Goal: Information Seeking & Learning: Learn about a topic

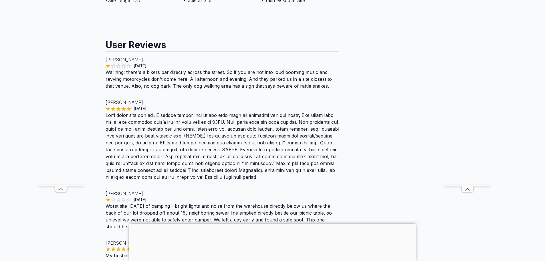
scroll to position [572, 0]
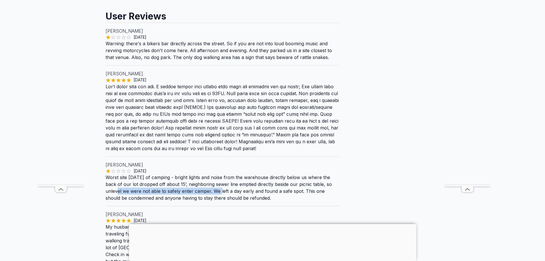
drag, startPoint x: 209, startPoint y: 178, endPoint x: 121, endPoint y: 165, distance: 88.2
click at [111, 174] on p "Worst site [DATE] of camping - bright lights and noise from the warehouse direc…" at bounding box center [223, 187] width 234 height 27
click at [229, 174] on p "Worst site [DATE] of camping - bright lights and noise from the warehouse direc…" at bounding box center [223, 187] width 234 height 27
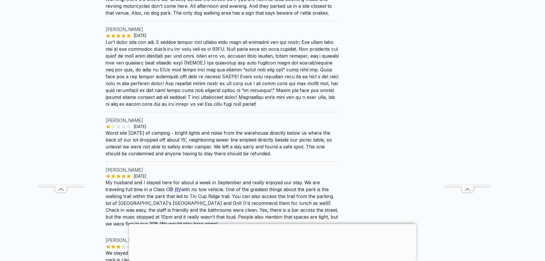
scroll to position [629, 0]
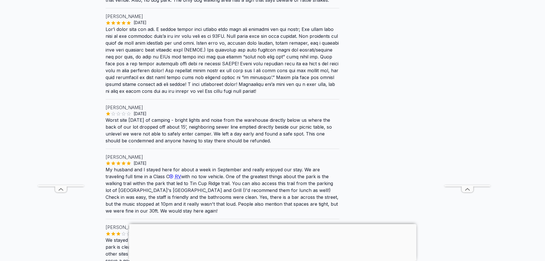
click at [271, 224] on div at bounding box center [273, 224] width 288 height 0
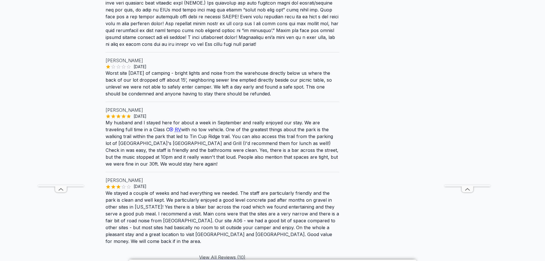
scroll to position [687, 0]
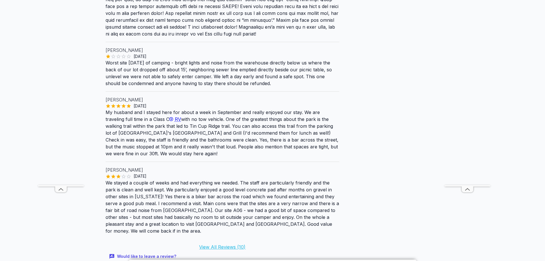
click at [229, 244] on link "View All Reviews ( 10 )" at bounding box center [222, 247] width 46 height 6
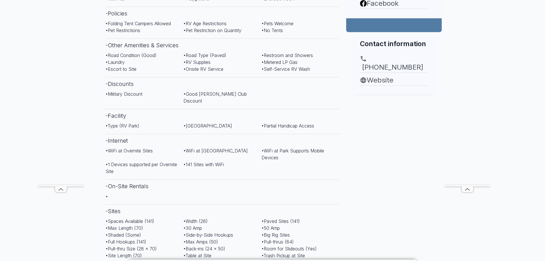
scroll to position [258, 0]
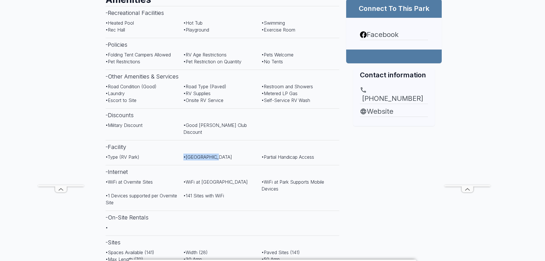
drag, startPoint x: 218, startPoint y: 141, endPoint x: 251, endPoint y: 98, distance: 54.0
click at [183, 137] on div "Amenities - Recreational Facilities • Heated Pool • Hot Tub • Swimming • [GEOGR…" at bounding box center [223, 142] width 234 height 306
click at [255, 97] on div "• Road Condition (Good) • Road Type (Paved) • Restroom and Showers • Laundry • …" at bounding box center [223, 95] width 234 height 25
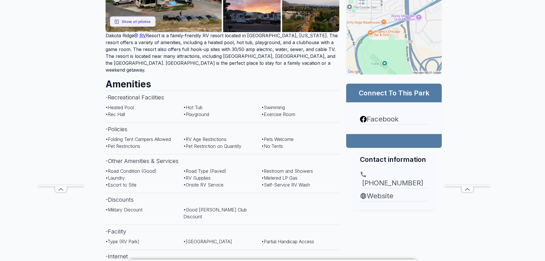
scroll to position [172, 0]
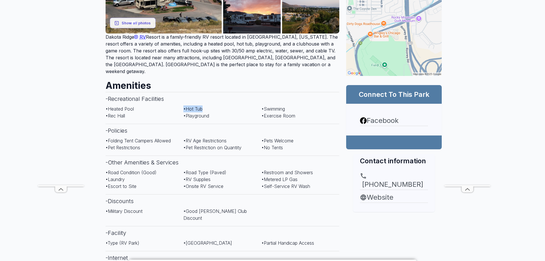
drag, startPoint x: 203, startPoint y: 102, endPoint x: 182, endPoint y: 103, distance: 21.2
click at [182, 105] on div "• Heated Pool • Hot Tub • Swimming • [GEOGRAPHIC_DATA] • Playground • Exercise …" at bounding box center [223, 112] width 234 height 14
click at [226, 92] on h3 "- Recreational Facilities" at bounding box center [223, 98] width 234 height 13
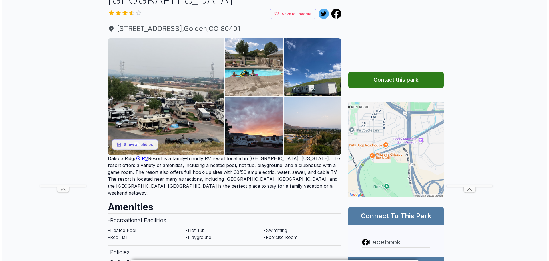
scroll to position [29, 0]
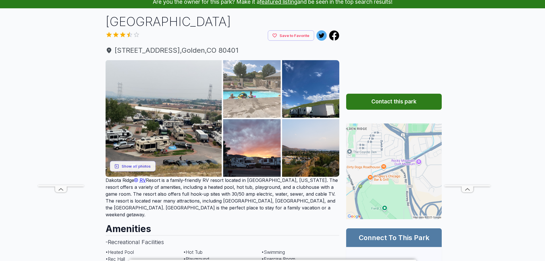
click at [250, 94] on img at bounding box center [252, 89] width 58 height 58
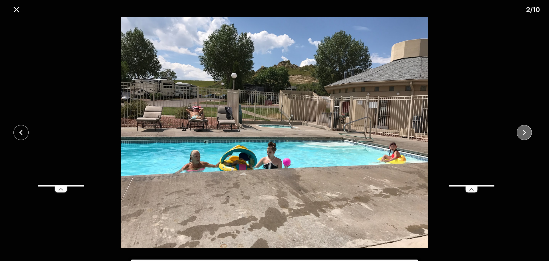
click at [528, 134] on icon "close" at bounding box center [525, 132] width 10 height 10
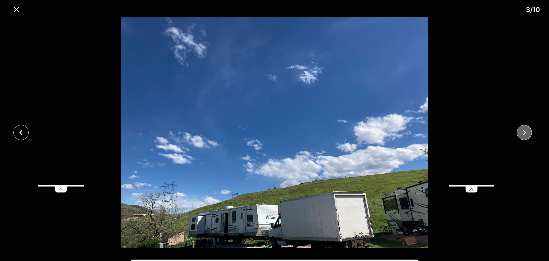
click at [526, 134] on icon "close" at bounding box center [525, 132] width 10 height 10
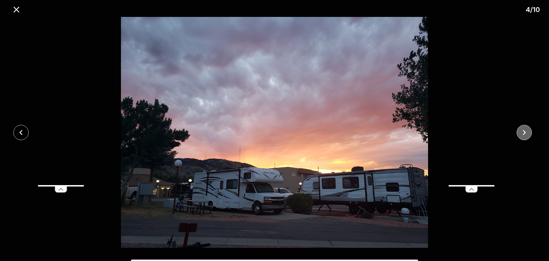
click at [526, 134] on icon "close" at bounding box center [525, 132] width 10 height 10
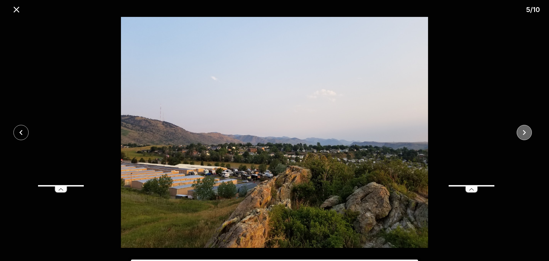
click at [526, 134] on icon "close" at bounding box center [525, 132] width 10 height 10
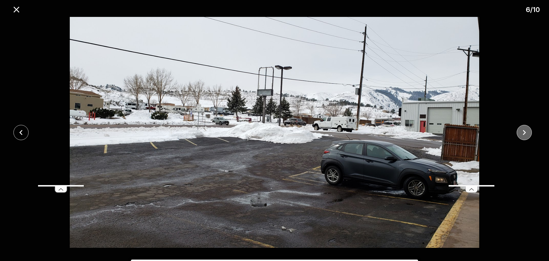
click at [527, 135] on icon "close" at bounding box center [525, 132] width 10 height 10
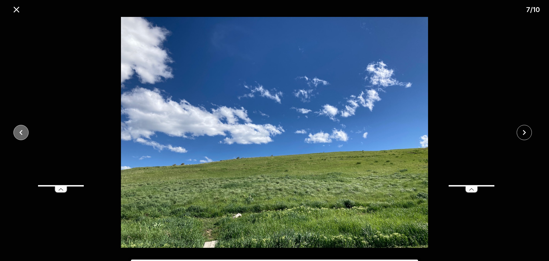
click at [24, 130] on icon "close" at bounding box center [21, 132] width 10 height 10
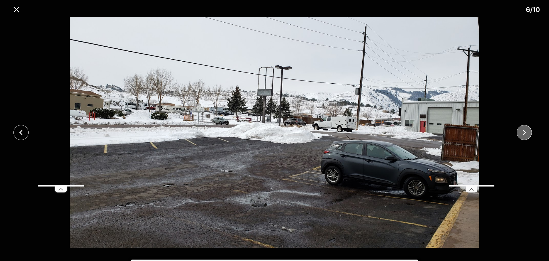
click at [524, 130] on icon "close" at bounding box center [525, 132] width 10 height 10
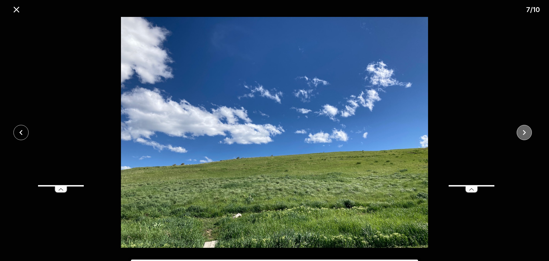
click at [521, 131] on icon "close" at bounding box center [525, 132] width 10 height 10
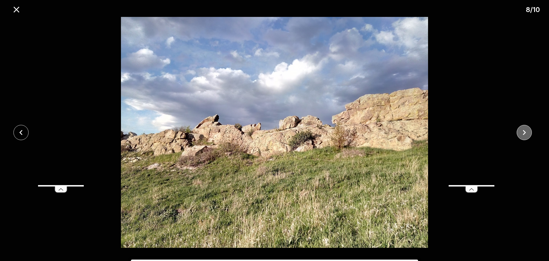
click at [522, 131] on icon "close" at bounding box center [525, 132] width 10 height 10
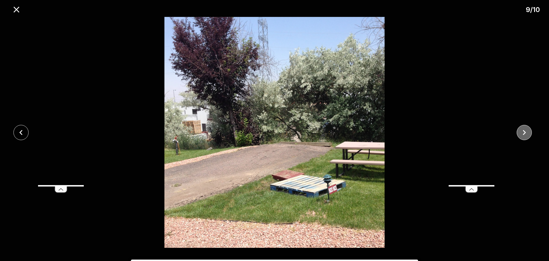
click at [522, 131] on icon "close" at bounding box center [525, 132] width 10 height 10
